Goal: Find specific page/section: Find specific page/section

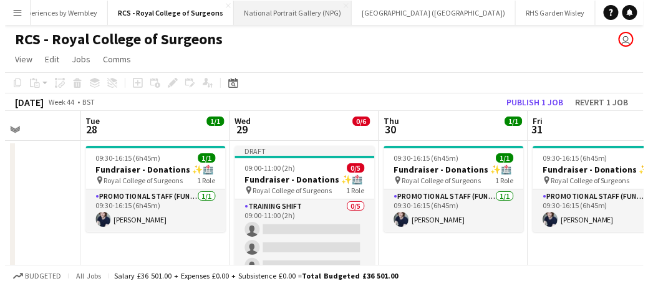
scroll to position [0, 588]
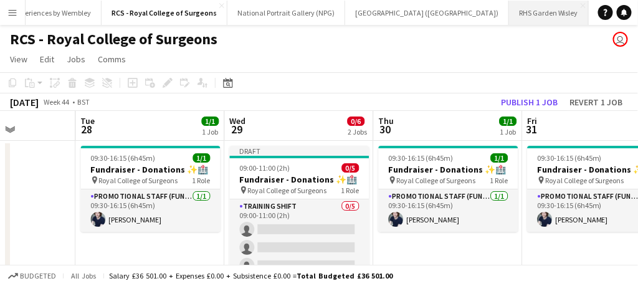
click at [509, 14] on button "RHS Garden Wisley Close" at bounding box center [549, 13] width 80 height 24
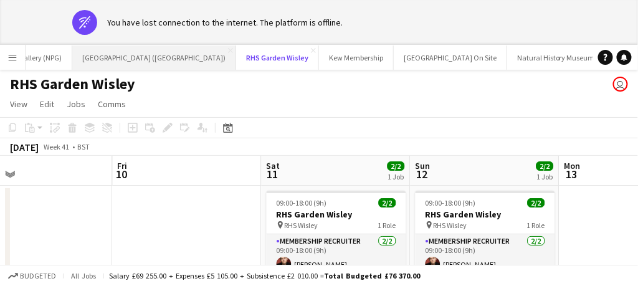
scroll to position [0, 984]
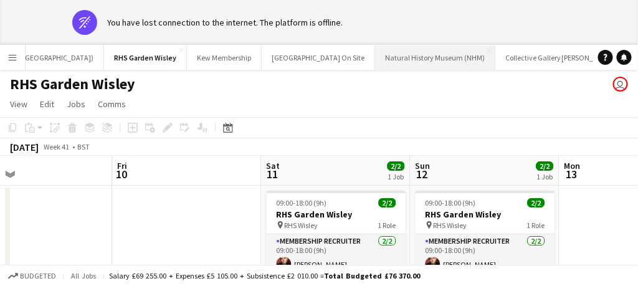
click at [375, 61] on button "Natural History Museum (NHM) Close" at bounding box center [435, 58] width 120 height 24
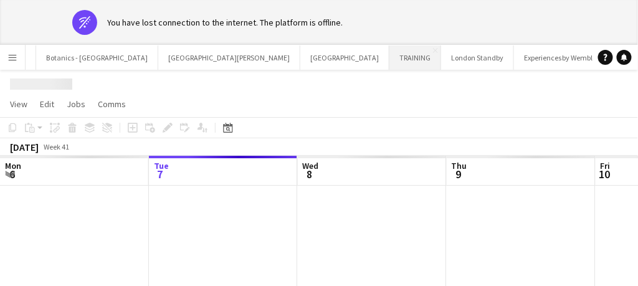
scroll to position [0, 148]
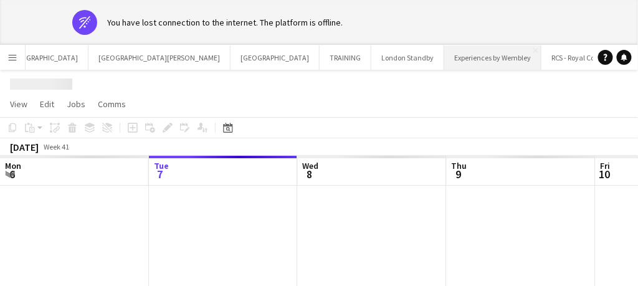
click at [444, 59] on button "Experiences by Wembley Close" at bounding box center [492, 58] width 97 height 24
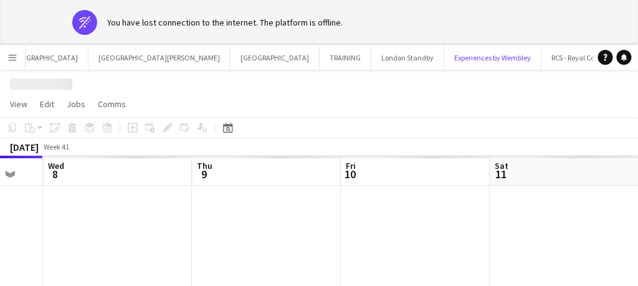
scroll to position [3, 0]
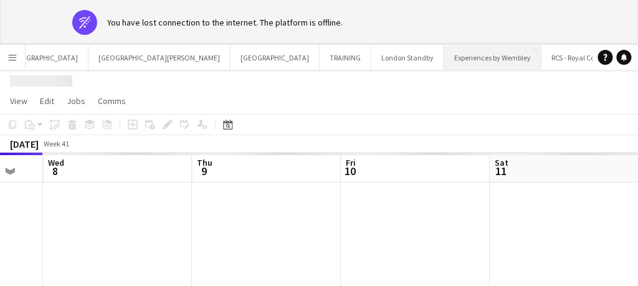
click at [444, 60] on button "Experiences by Wembley Close" at bounding box center [492, 58] width 97 height 24
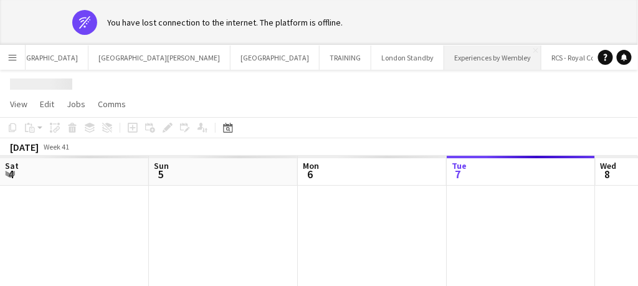
scroll to position [0, 298]
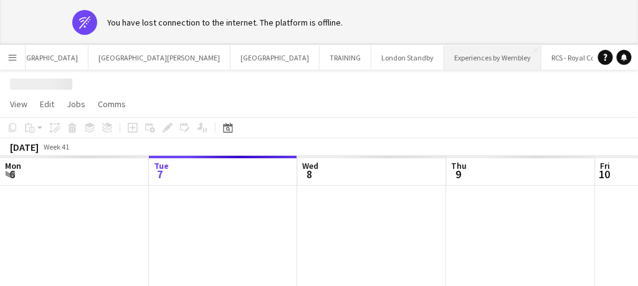
click at [444, 60] on button "Experiences by Wembley Close" at bounding box center [492, 58] width 97 height 24
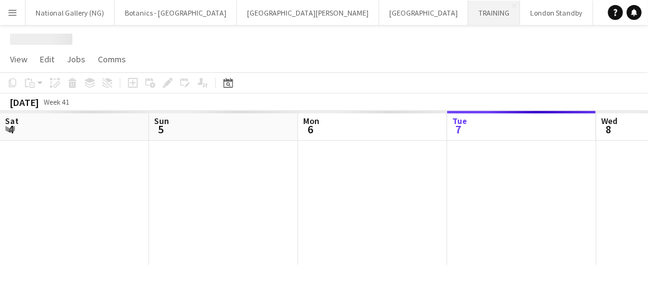
scroll to position [0, 298]
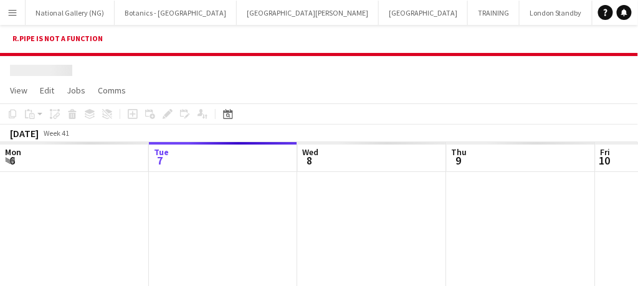
click at [9, 14] on app-icon "Menu" at bounding box center [12, 12] width 10 height 10
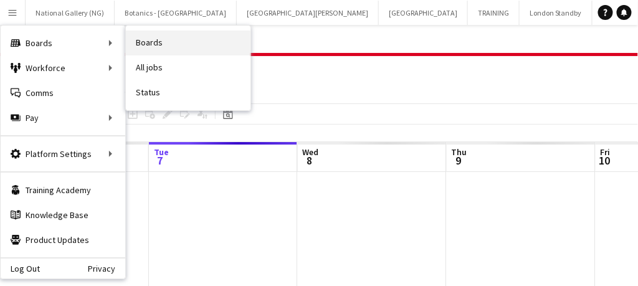
click at [161, 48] on link "Boards" at bounding box center [188, 43] width 125 height 25
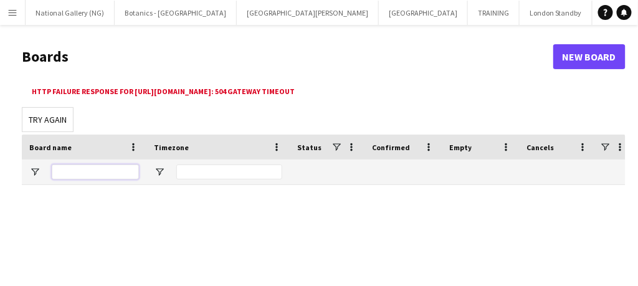
click at [85, 165] on input "Board name Filter Input" at bounding box center [95, 172] width 87 height 15
type input "*******"
click at [97, 168] on input "*******" at bounding box center [95, 172] width 87 height 15
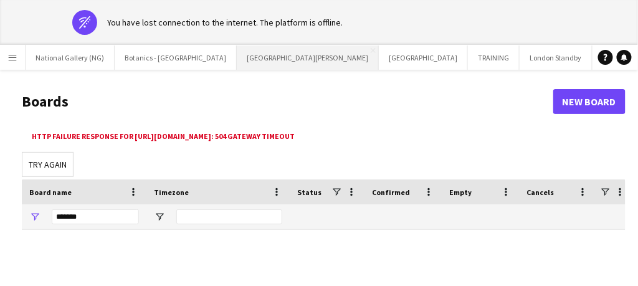
click at [242, 64] on button "[GEOGRAPHIC_DATA][PERSON_NAME] [GEOGRAPHIC_DATA] Close" at bounding box center [308, 58] width 142 height 24
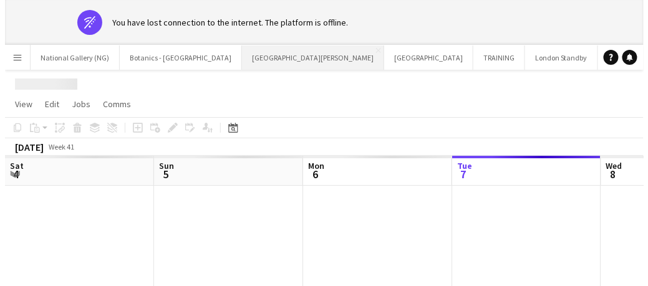
scroll to position [0, 298]
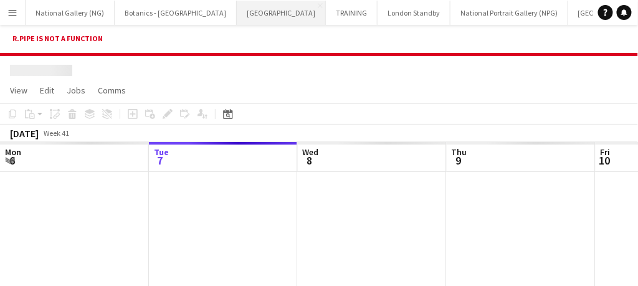
click at [237, 6] on button "[GEOGRAPHIC_DATA] Close" at bounding box center [281, 13] width 89 height 24
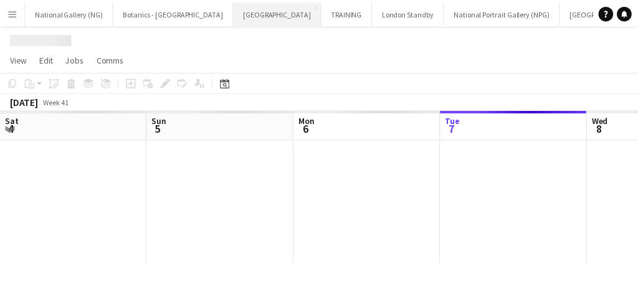
scroll to position [0, 298]
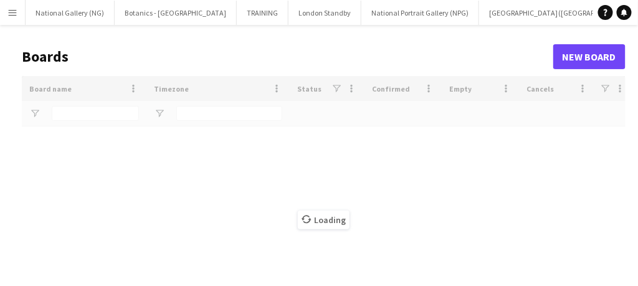
type input "*******"
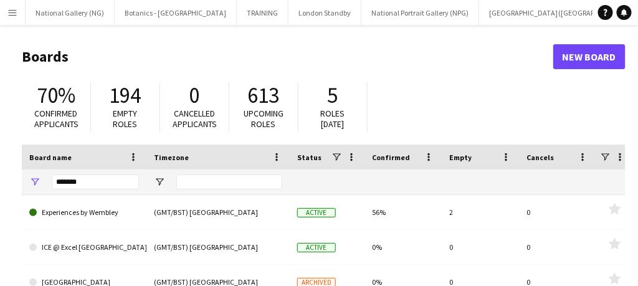
click at [12, 13] on app-icon "Menu" at bounding box center [12, 12] width 10 height 10
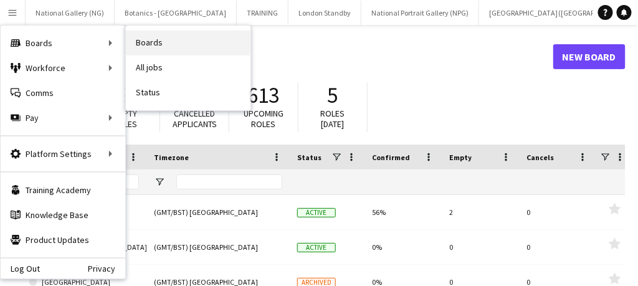
click at [137, 43] on link "Boards" at bounding box center [188, 43] width 125 height 25
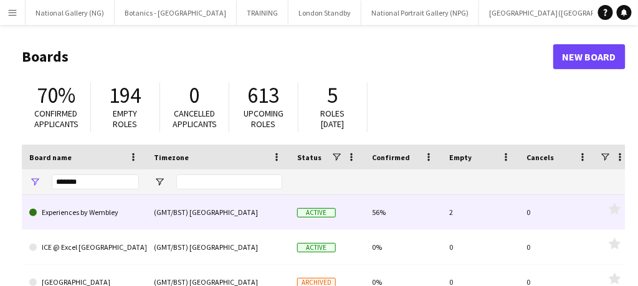
click at [113, 215] on link "Experiences by Wembley" at bounding box center [84, 212] width 110 height 35
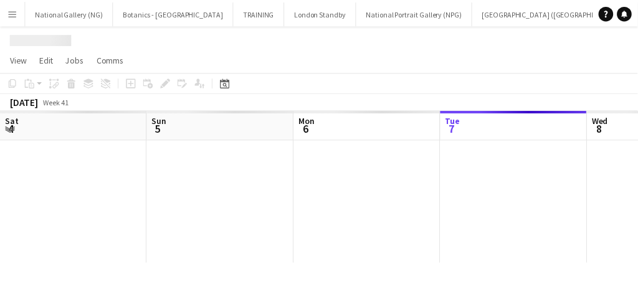
scroll to position [0, 298]
